Goal: Register for event/course

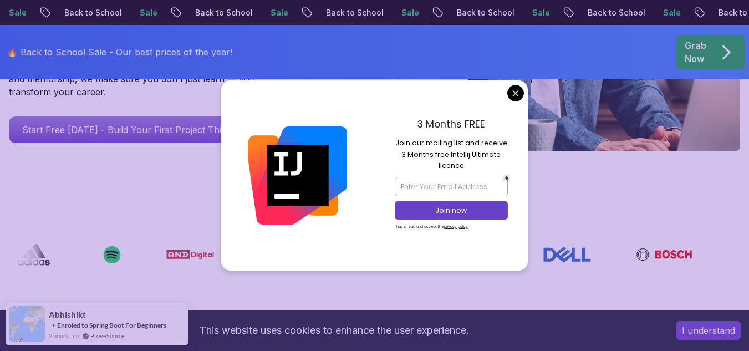
scroll to position [333, 0]
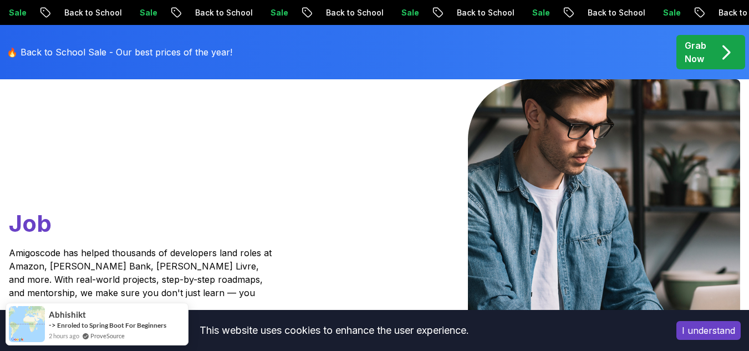
scroll to position [0, 0]
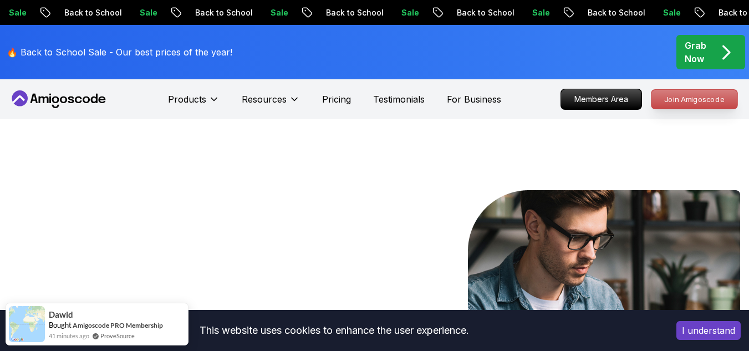
click at [693, 107] on p "Join Amigoscode" at bounding box center [695, 99] width 86 height 19
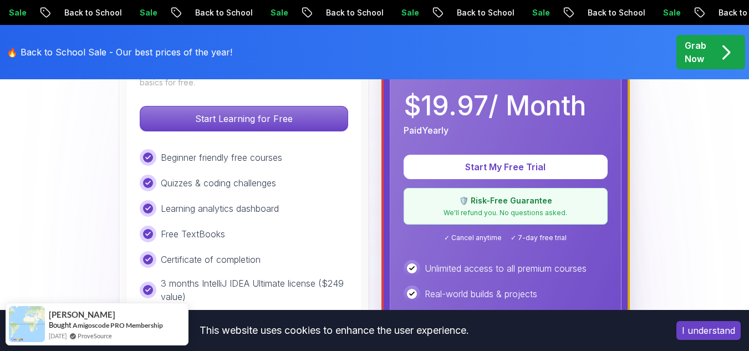
scroll to position [388, 0]
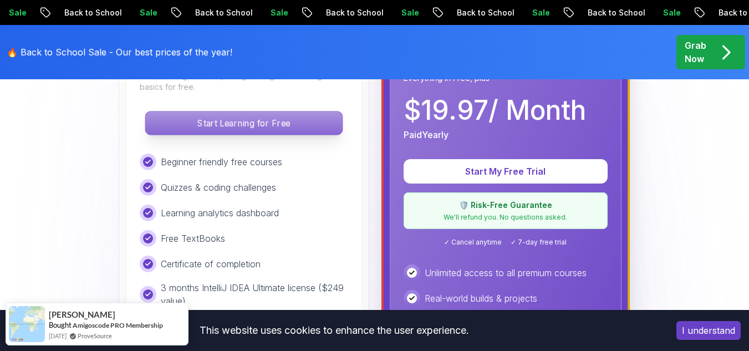
click at [260, 128] on p "Start Learning for Free" at bounding box center [243, 122] width 197 height 23
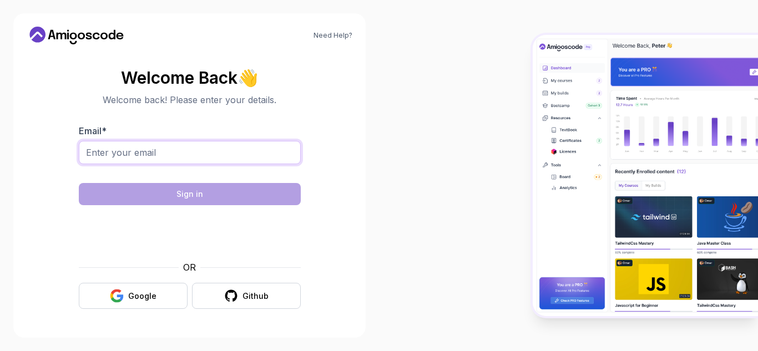
click at [254, 159] on input "Email *" at bounding box center [190, 152] width 222 height 23
click at [161, 284] on button "Google" at bounding box center [133, 296] width 109 height 26
click at [159, 294] on button "Google" at bounding box center [133, 296] width 109 height 26
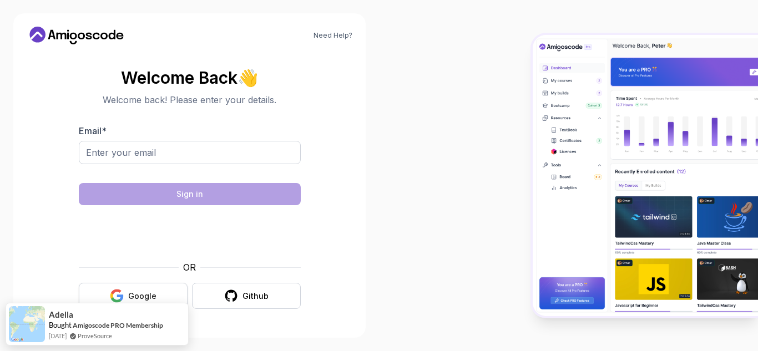
click at [121, 299] on icon "button" at bounding box center [119, 298] width 7 height 6
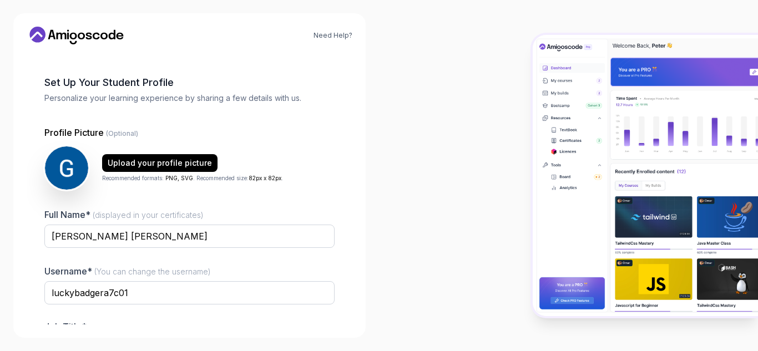
scroll to position [55, 0]
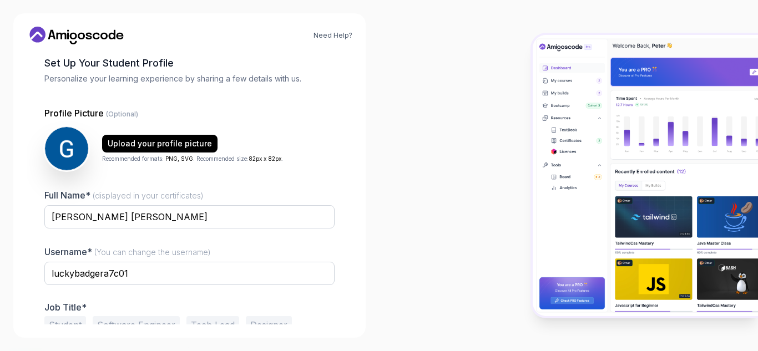
click at [158, 8] on div "Need Help? 1 Set Up Your Profile 1 Set Up Your Profile 2 Let's Get to Know You …" at bounding box center [189, 175] width 379 height 351
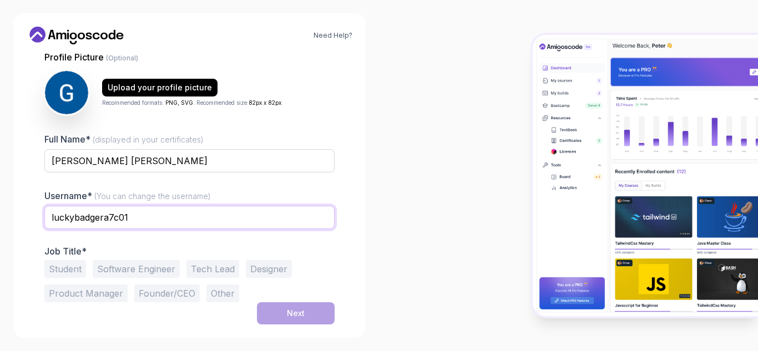
drag, startPoint x: 141, startPoint y: 213, endPoint x: 21, endPoint y: 226, distance: 121.6
click at [21, 226] on div "Need Help? 1 Set Up Your Profile 1 Set Up Your Profile 2 Let's Get to Know You …" at bounding box center [189, 175] width 352 height 324
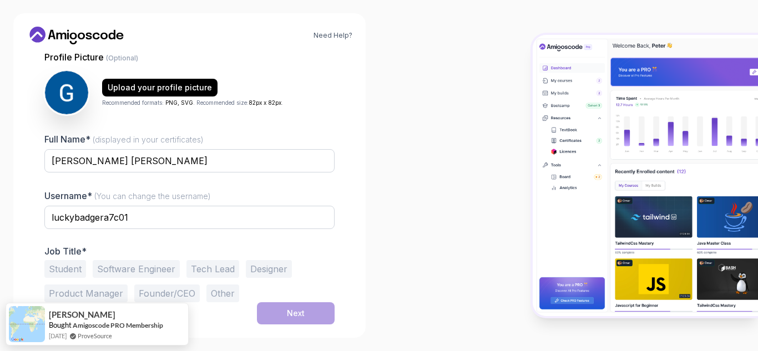
click at [128, 16] on div "Need Help? 1 Set Up Your Profile 1 Set Up Your Profile 2 Let's Get to Know You …" at bounding box center [189, 175] width 352 height 324
drag, startPoint x: 131, startPoint y: 221, endPoint x: 60, endPoint y: 221, distance: 71.6
click at [62, 221] on input "luckybadgera7c01" at bounding box center [189, 217] width 290 height 23
type input "gabrielhbf1"
click at [59, 268] on button "Student" at bounding box center [65, 269] width 42 height 18
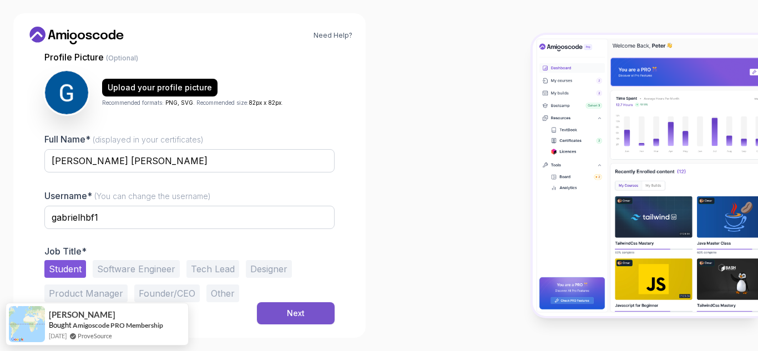
click at [292, 321] on button "Next" at bounding box center [296, 313] width 78 height 22
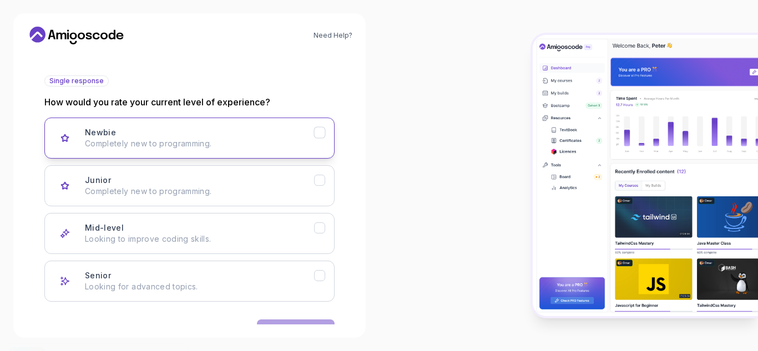
click at [216, 153] on button "Newbie Completely new to programming." at bounding box center [189, 138] width 290 height 41
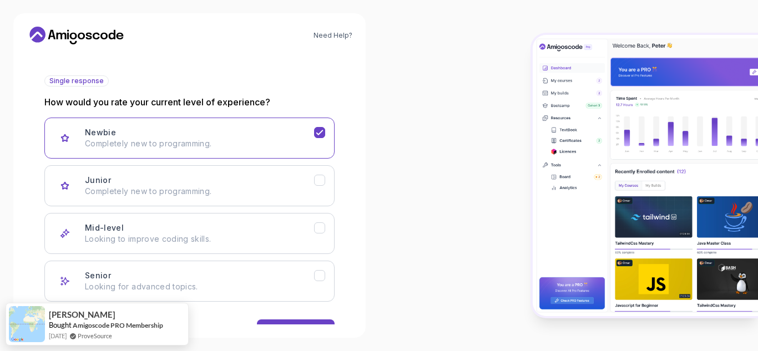
click at [283, 210] on div "Newbie Completely new to programming. Junior Completely new to programming. Mid…" at bounding box center [189, 210] width 290 height 184
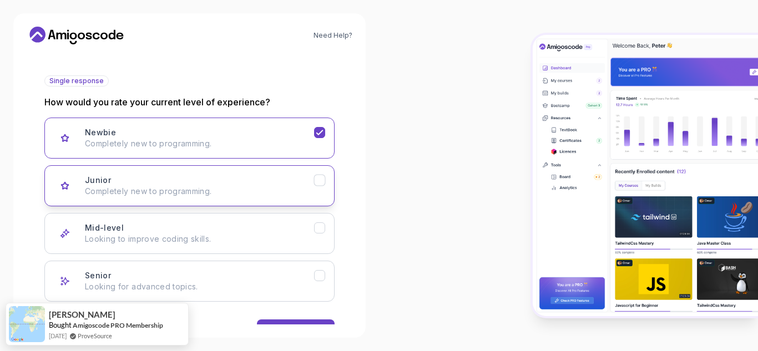
click at [277, 190] on p "Completely new to programming." at bounding box center [199, 191] width 229 height 11
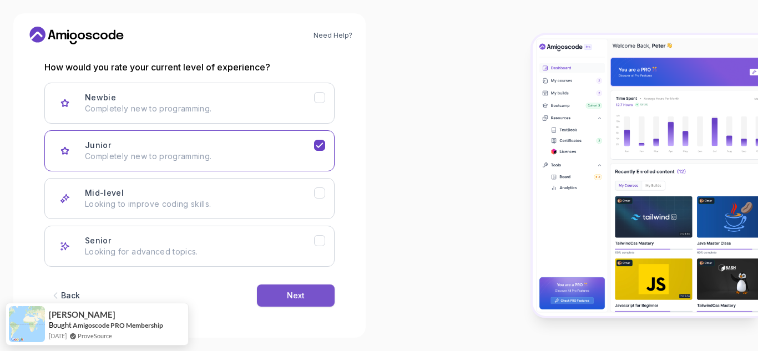
click at [287, 296] on div "Next" at bounding box center [296, 295] width 18 height 11
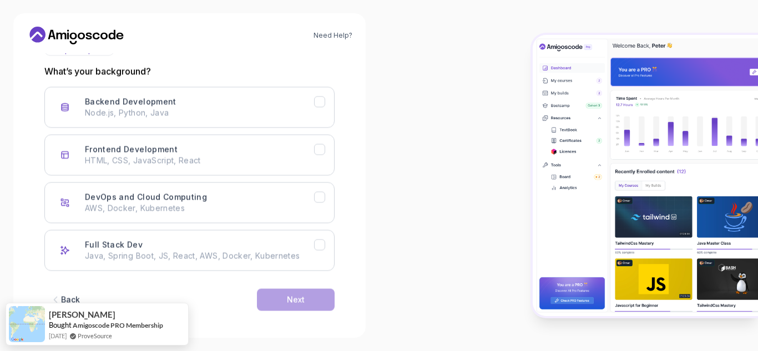
scroll to position [146, 0]
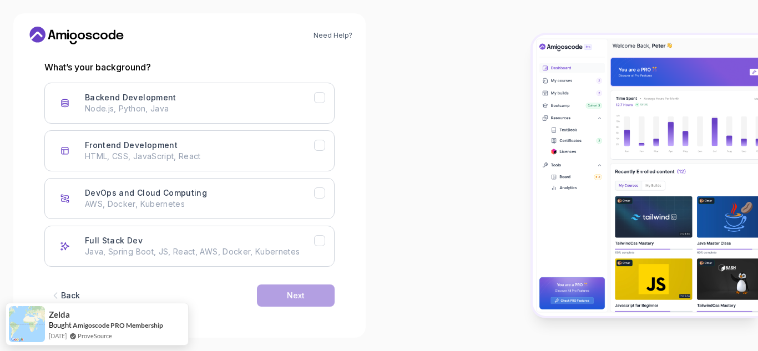
drag, startPoint x: 83, startPoint y: 8, endPoint x: 125, endPoint y: 66, distance: 71.8
click at [83, 8] on div "Need Help? 2 Let's Get to Know You 1 Set Up Your Profile 2 Let's Get to Know Yo…" at bounding box center [189, 175] width 379 height 351
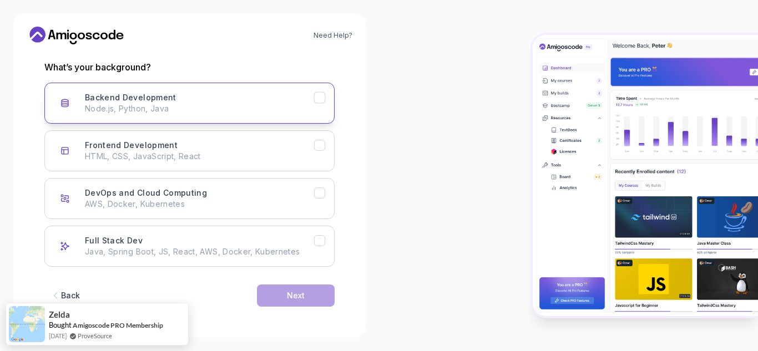
click at [255, 115] on button "Backend Development Node.js, Python, Java" at bounding box center [189, 103] width 290 height 41
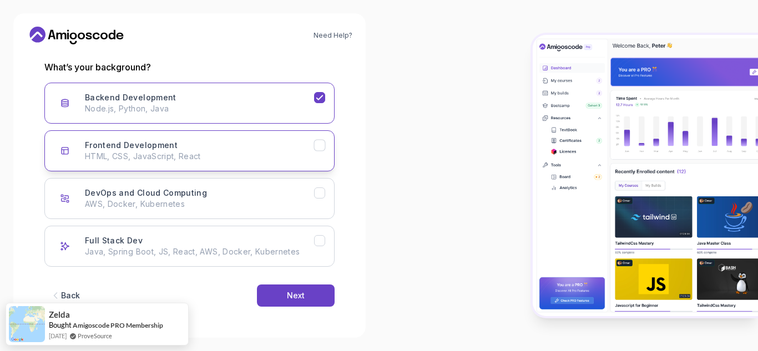
click at [274, 146] on div "Frontend Development HTML, CSS, JavaScript, React" at bounding box center [199, 151] width 229 height 22
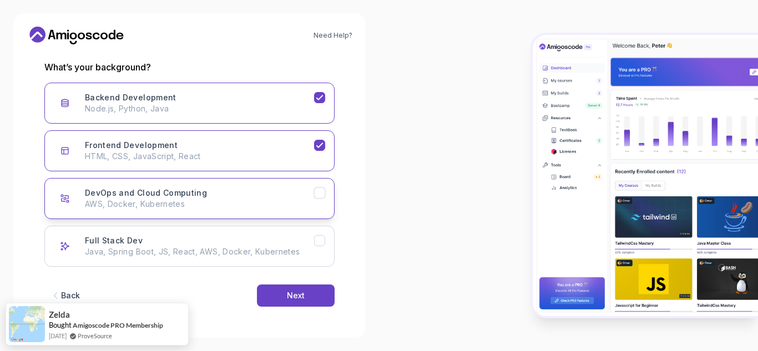
drag, startPoint x: 302, startPoint y: 179, endPoint x: 301, endPoint y: 194, distance: 15.0
click at [301, 184] on button "DevOps and Cloud Computing AWS, Docker, Kubernetes" at bounding box center [189, 198] width 290 height 41
click at [282, 258] on button "Full Stack Dev Java, Spring Boot, JS, React, AWS, Docker, Kubernetes" at bounding box center [189, 246] width 290 height 41
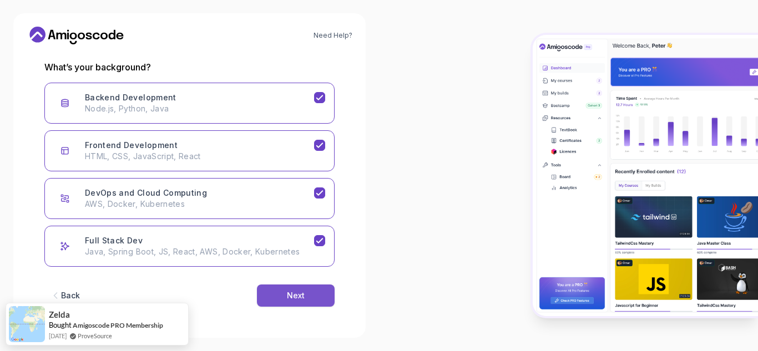
click at [287, 300] on div "Next" at bounding box center [296, 295] width 18 height 11
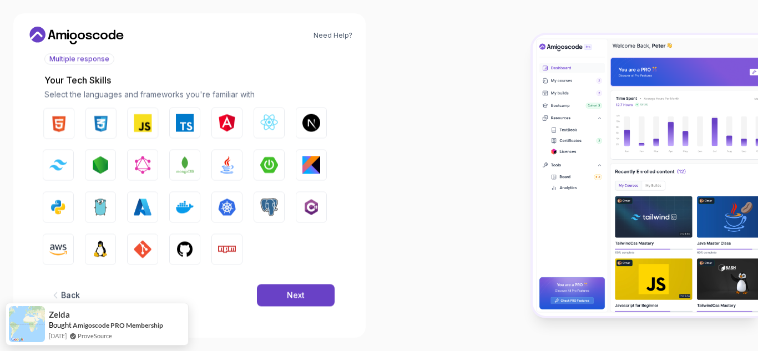
scroll to position [133, 0]
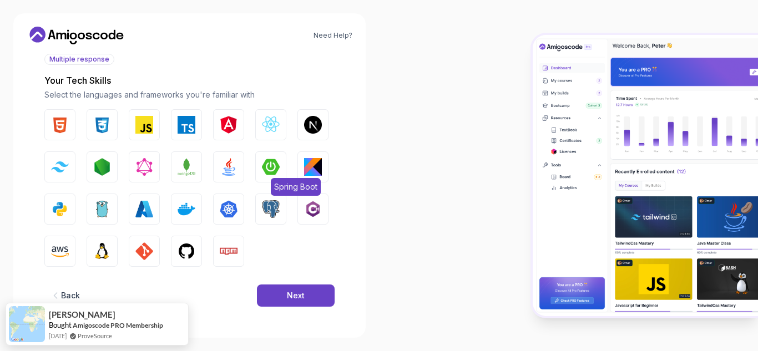
click at [264, 166] on img "button" at bounding box center [271, 167] width 18 height 18
click at [219, 167] on button "Java" at bounding box center [228, 166] width 31 height 31
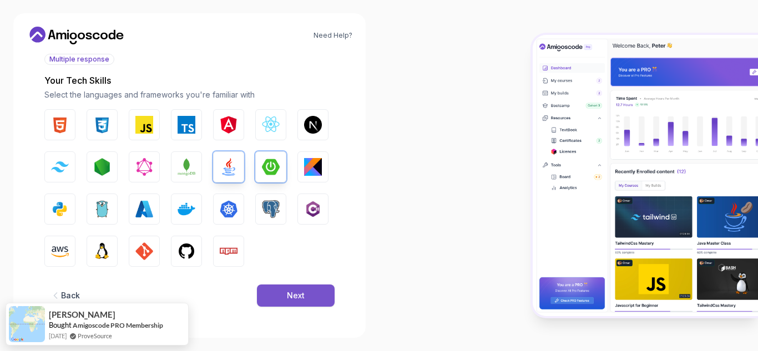
click at [286, 291] on button "Next" at bounding box center [296, 296] width 78 height 22
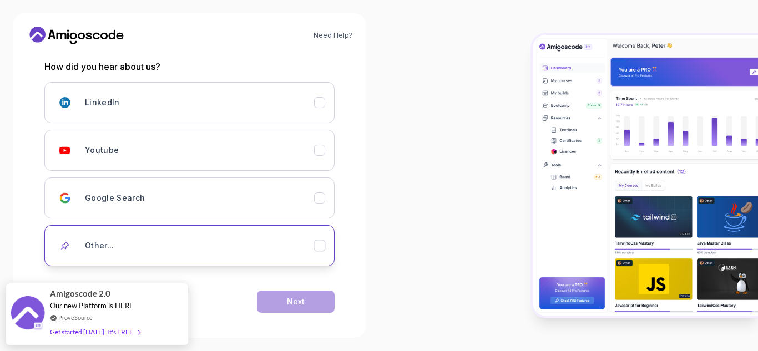
scroll to position [153, 0]
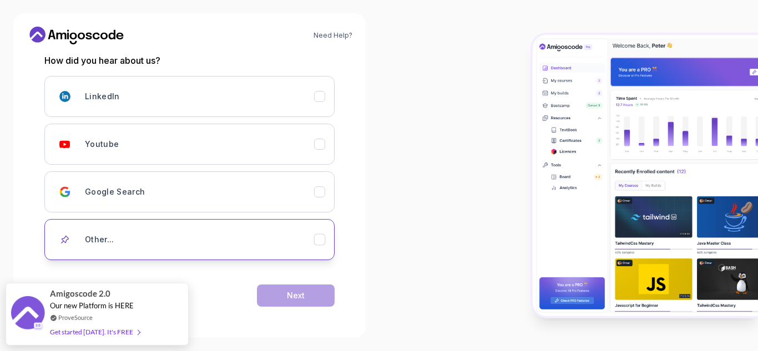
click at [241, 239] on div "Other..." at bounding box center [199, 240] width 229 height 22
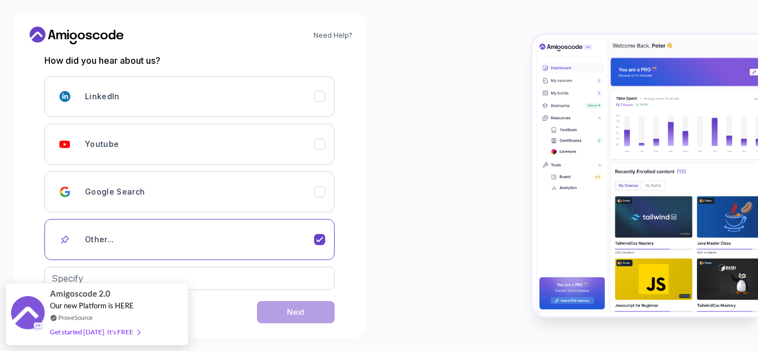
scroll to position [170, 0]
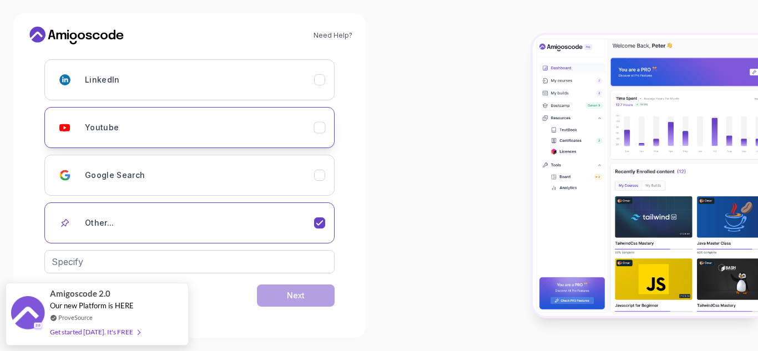
click at [139, 124] on div "Youtube" at bounding box center [199, 127] width 229 height 22
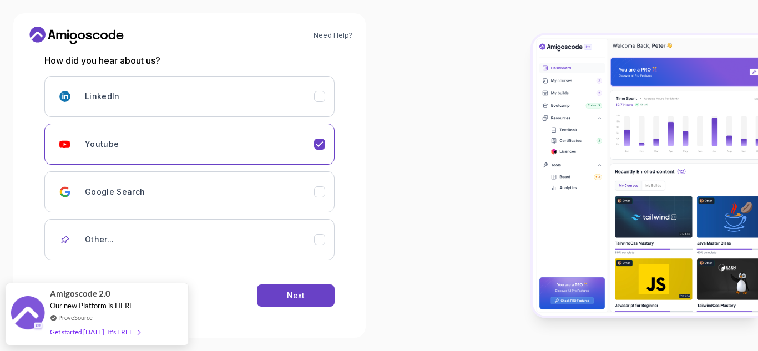
scroll to position [153, 0]
click at [283, 299] on button "Next" at bounding box center [296, 296] width 78 height 22
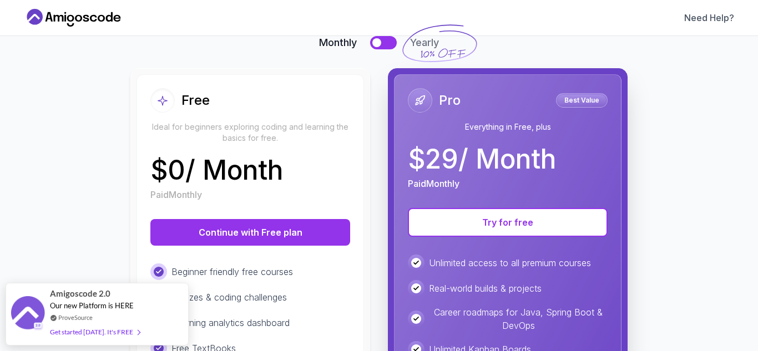
scroll to position [82, 0]
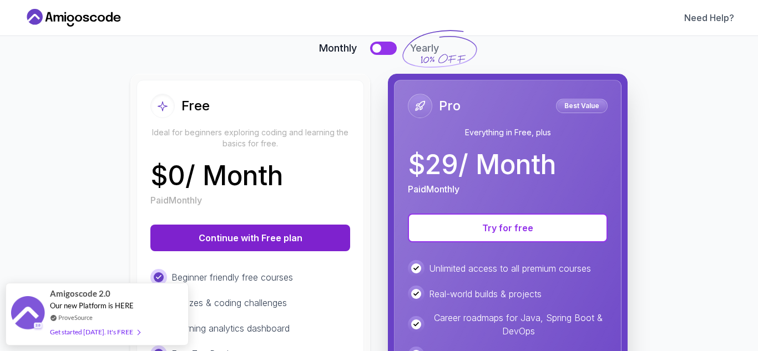
click at [312, 231] on button "Continue with Free plan" at bounding box center [250, 238] width 200 height 27
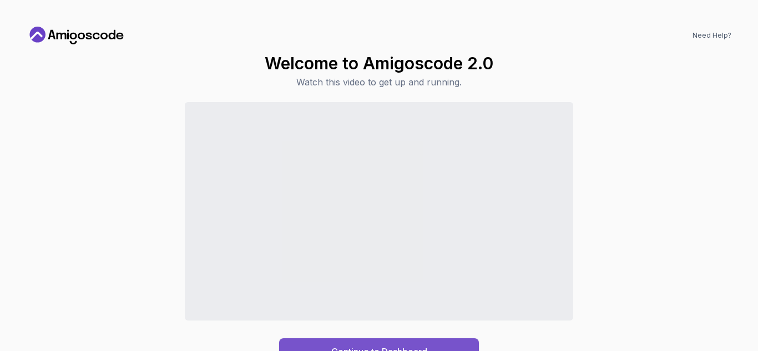
click at [418, 347] on div "Continue to Dashboard" at bounding box center [379, 351] width 96 height 13
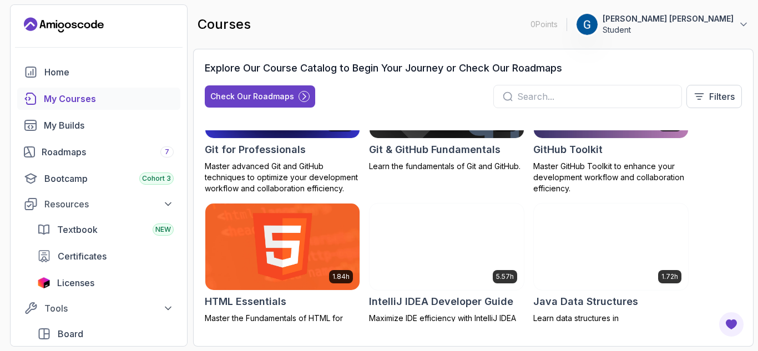
scroll to position [610, 0]
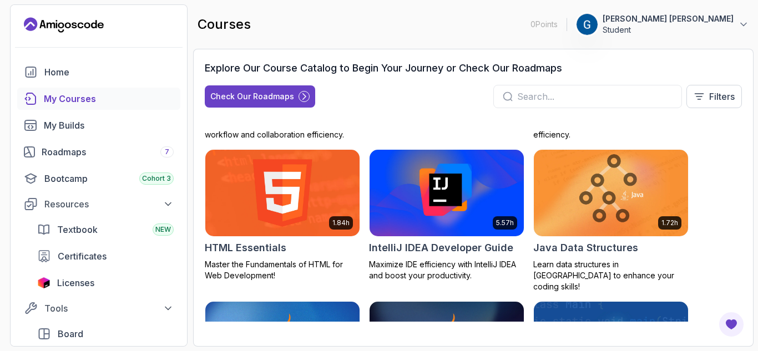
click at [584, 95] on input "text" at bounding box center [594, 96] width 155 height 13
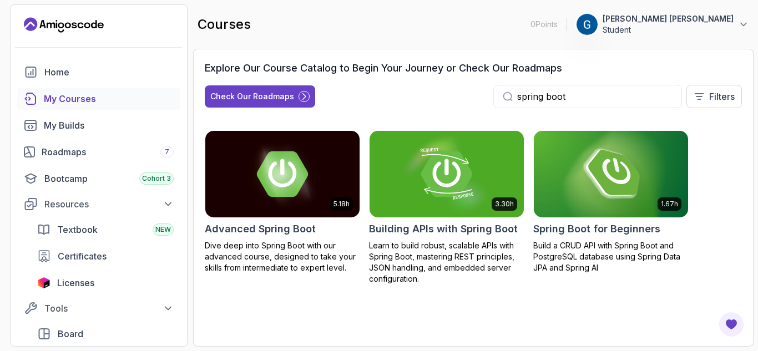
click at [737, 218] on div "5.18h Advanced Spring Boot Dive deep into Spring Boot with our advanced course,…" at bounding box center [473, 207] width 537 height 154
click at [578, 101] on input "spring boot" at bounding box center [594, 96] width 155 height 13
type input "spring boot"
